Goal: Transaction & Acquisition: Purchase product/service

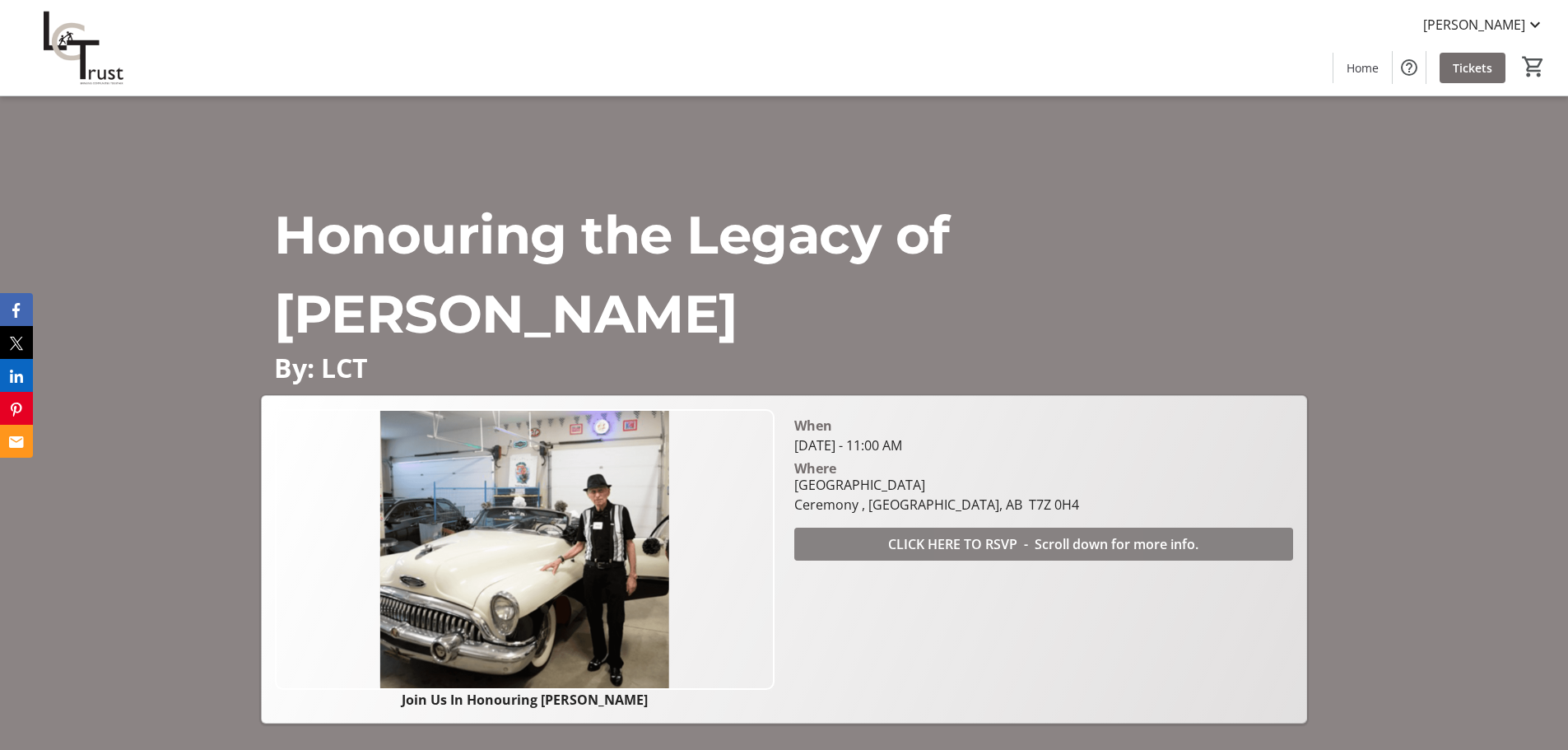
click at [1010, 539] on span "CLICK HERE TO RSVP - Scroll down for more info." at bounding box center [1043, 544] width 311 height 19
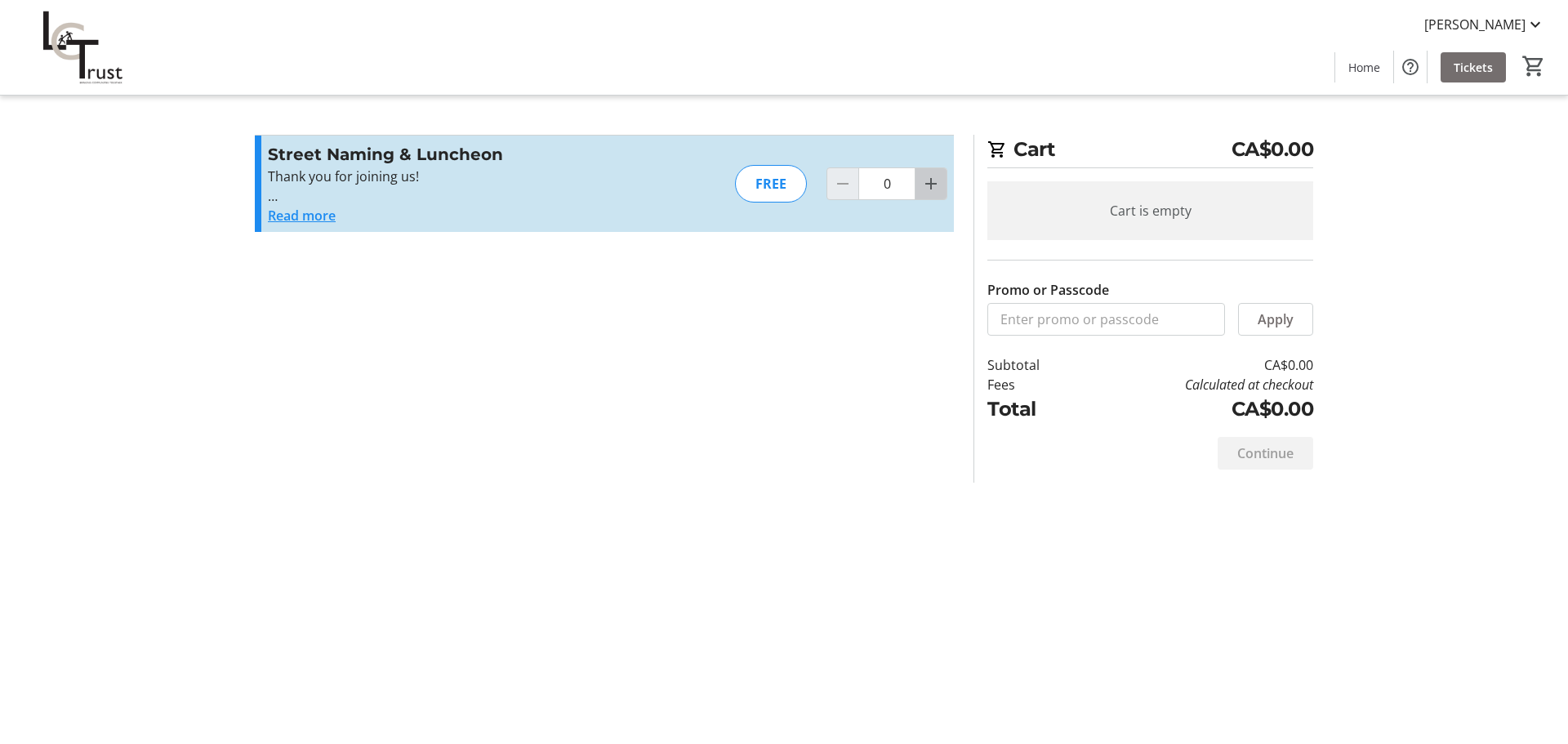
click at [933, 184] on mat-icon "Increment by one" at bounding box center [930, 183] width 19 height 19
type input "1"
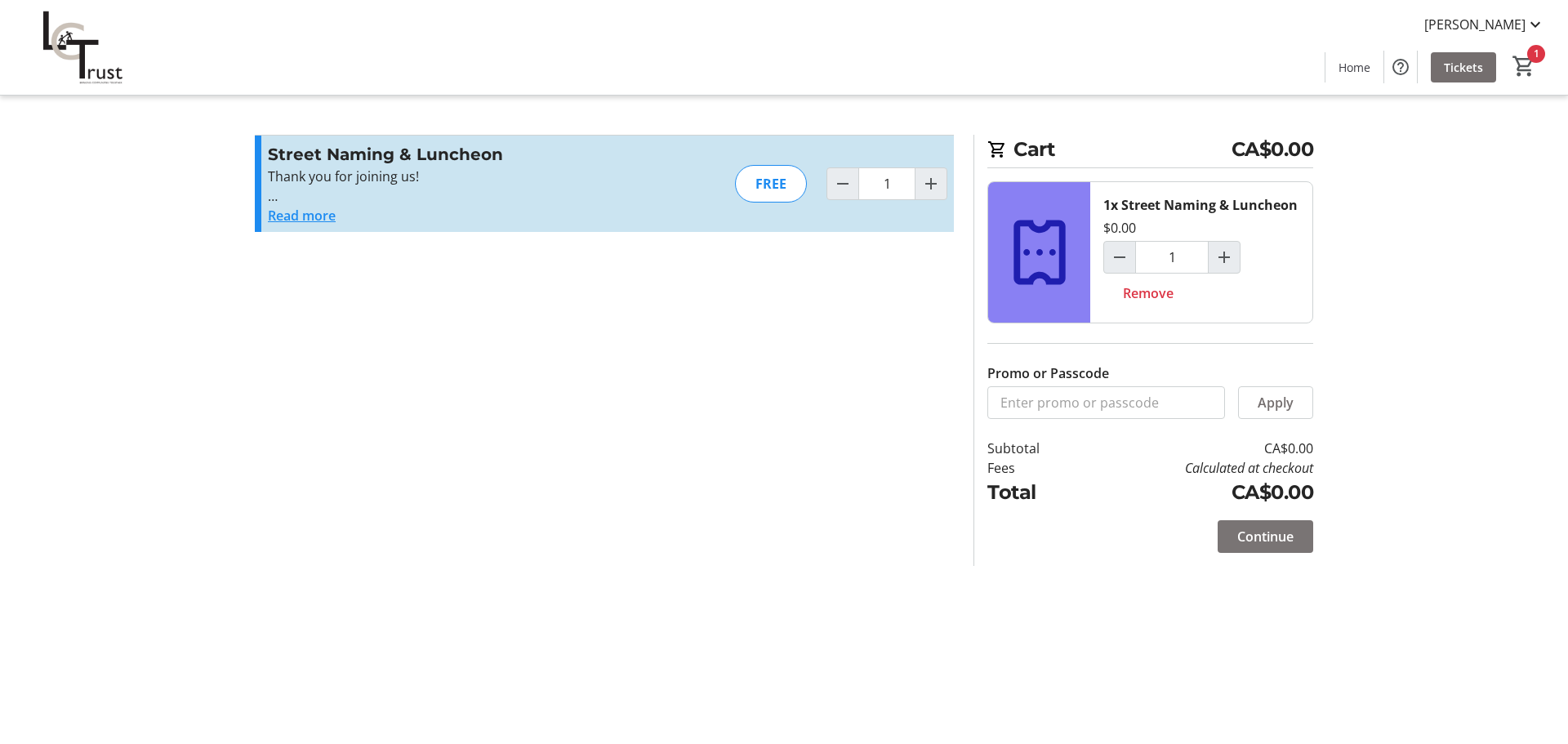
click at [1275, 538] on span "Continue" at bounding box center [1265, 536] width 57 height 19
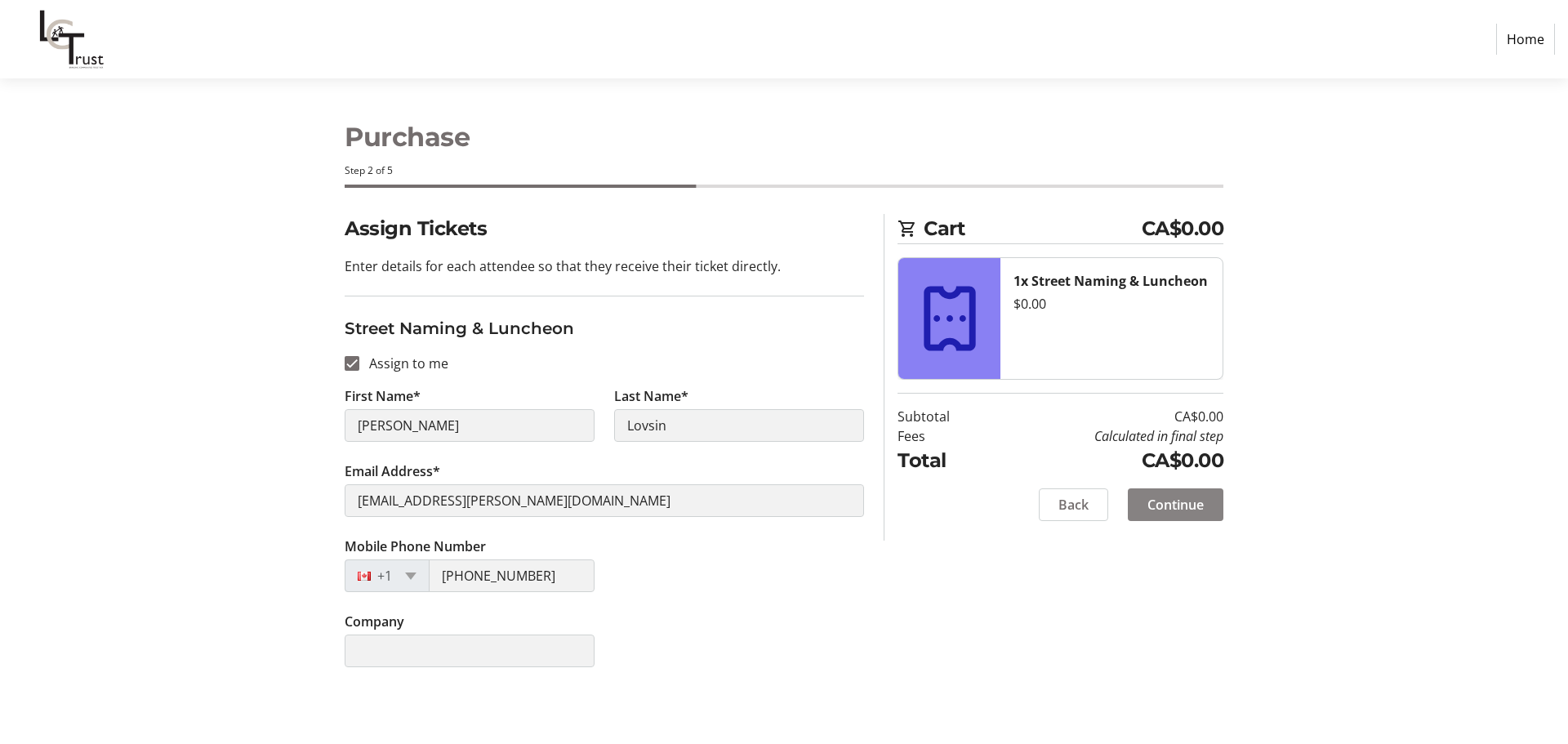
click at [1180, 507] on span "Continue" at bounding box center [1175, 504] width 57 height 19
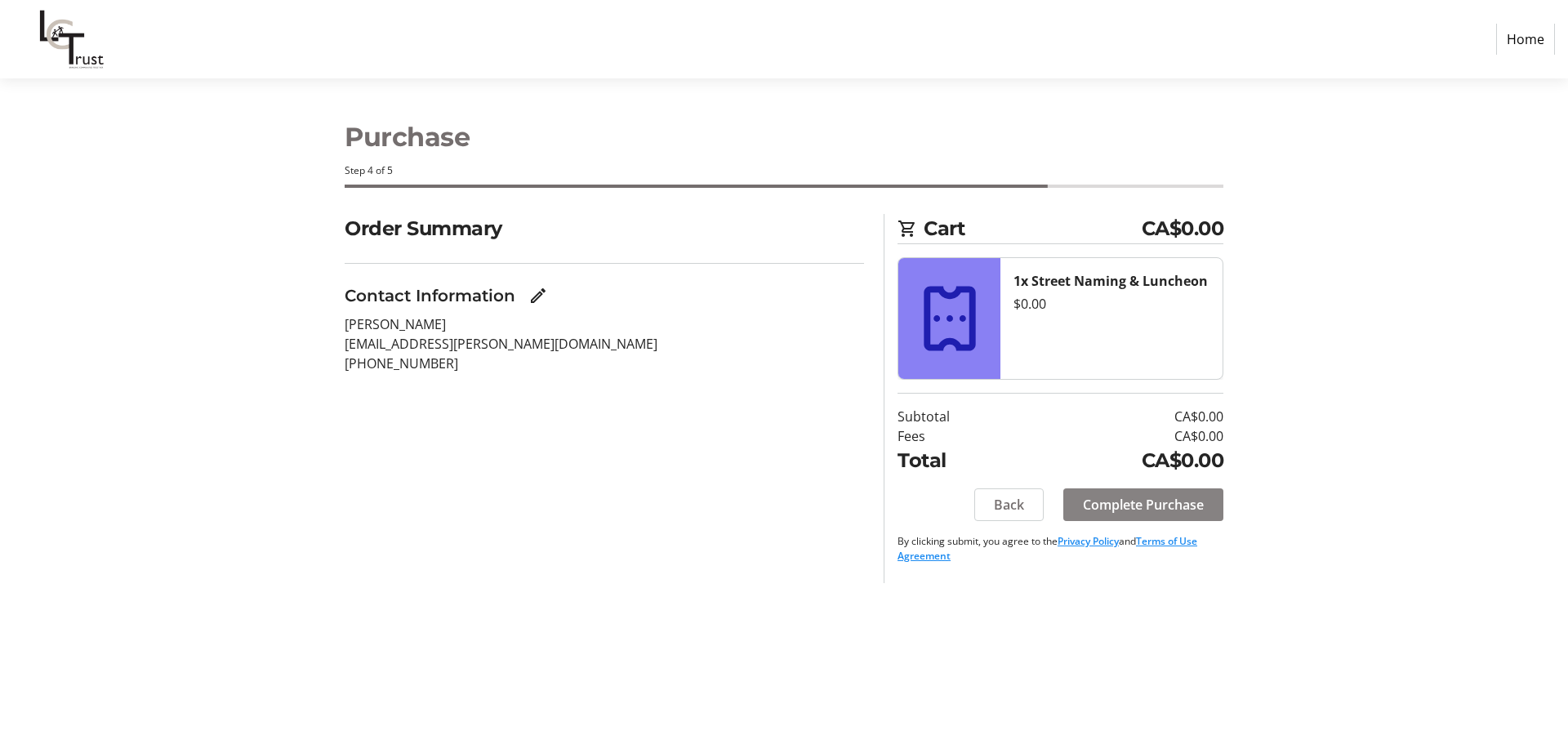
click at [1182, 505] on span "Complete Purchase" at bounding box center [1144, 504] width 121 height 19
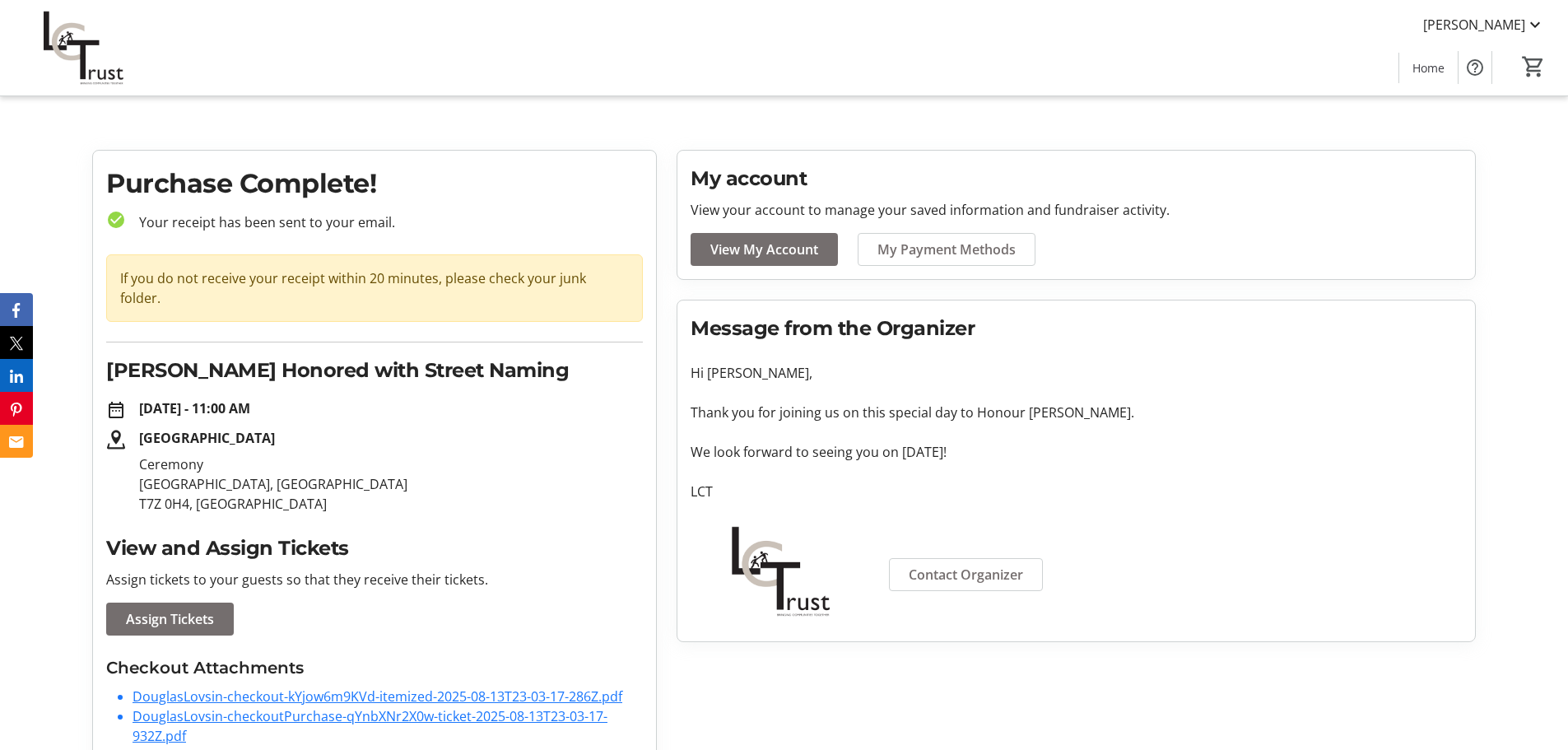
scroll to position [16, 0]
